Goal: Task Accomplishment & Management: Manage account settings

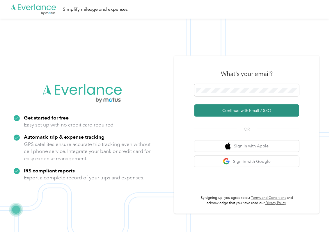
drag, startPoint x: 208, startPoint y: 108, endPoint x: 163, endPoint y: 121, distance: 47.4
click at [208, 108] on button "Continue with Email / SSO" at bounding box center [246, 110] width 105 height 12
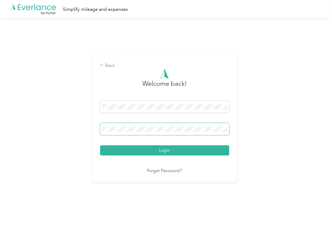
click at [152, 124] on span at bounding box center [164, 129] width 129 height 12
drag, startPoint x: 144, startPoint y: 125, endPoint x: 143, endPoint y: 133, distance: 8.3
click at [144, 126] on span at bounding box center [164, 129] width 129 height 12
click at [117, 125] on span at bounding box center [164, 129] width 129 height 12
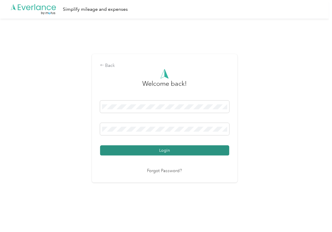
click at [122, 150] on button "Login" at bounding box center [164, 150] width 129 height 10
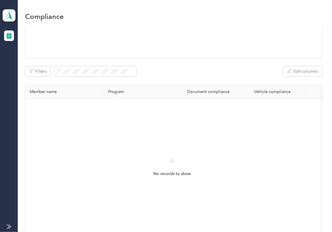
click at [240, 86] on th "Vehicle compliance" at bounding box center [272, 92] width 64 height 15
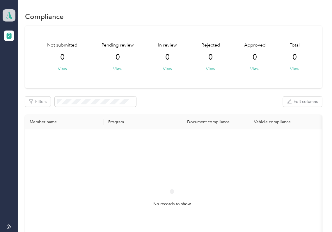
click at [5, 14] on icon at bounding box center [9, 15] width 9 height 8
click at [17, 58] on div "Log out" at bounding box center [19, 61] width 22 height 6
